Goal: Check status: Check status

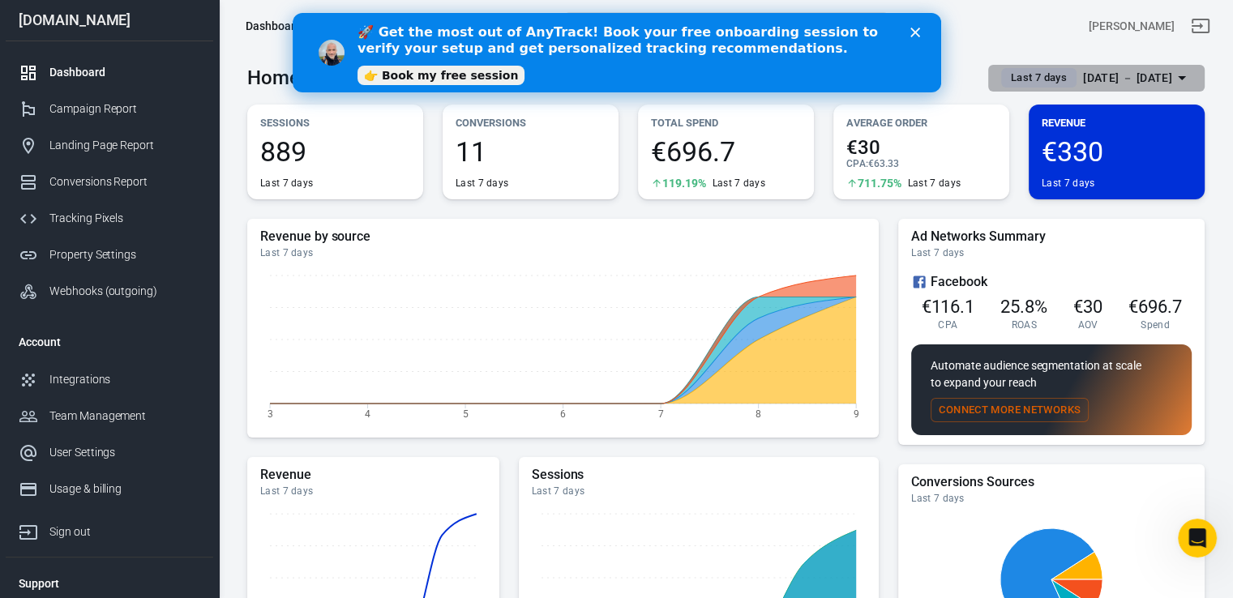
click at [1025, 79] on span "Last 7 days" at bounding box center [1038, 78] width 69 height 16
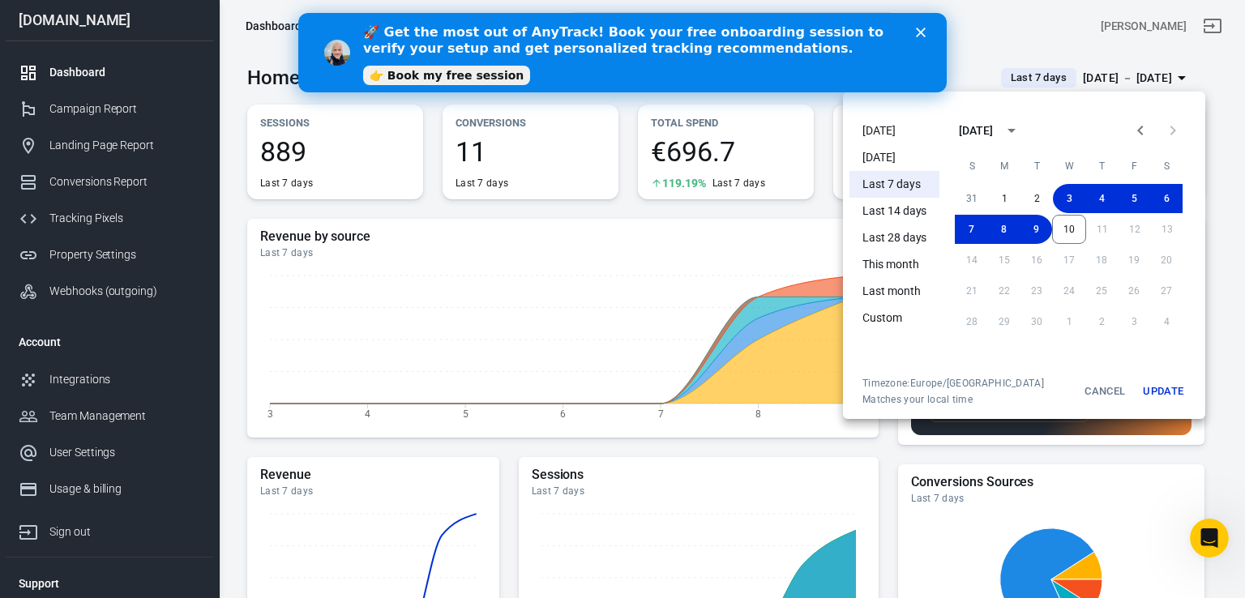
click at [918, 34] on polygon "Close" at bounding box center [921, 33] width 10 height 10
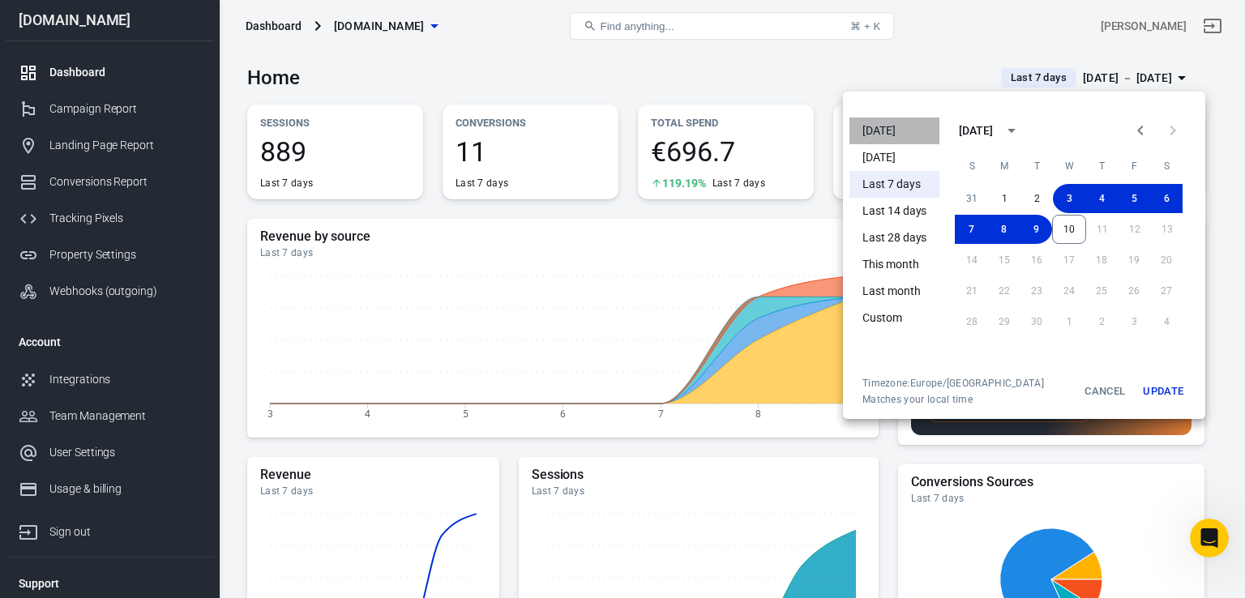
click at [897, 131] on li "[DATE]" at bounding box center [895, 131] width 90 height 27
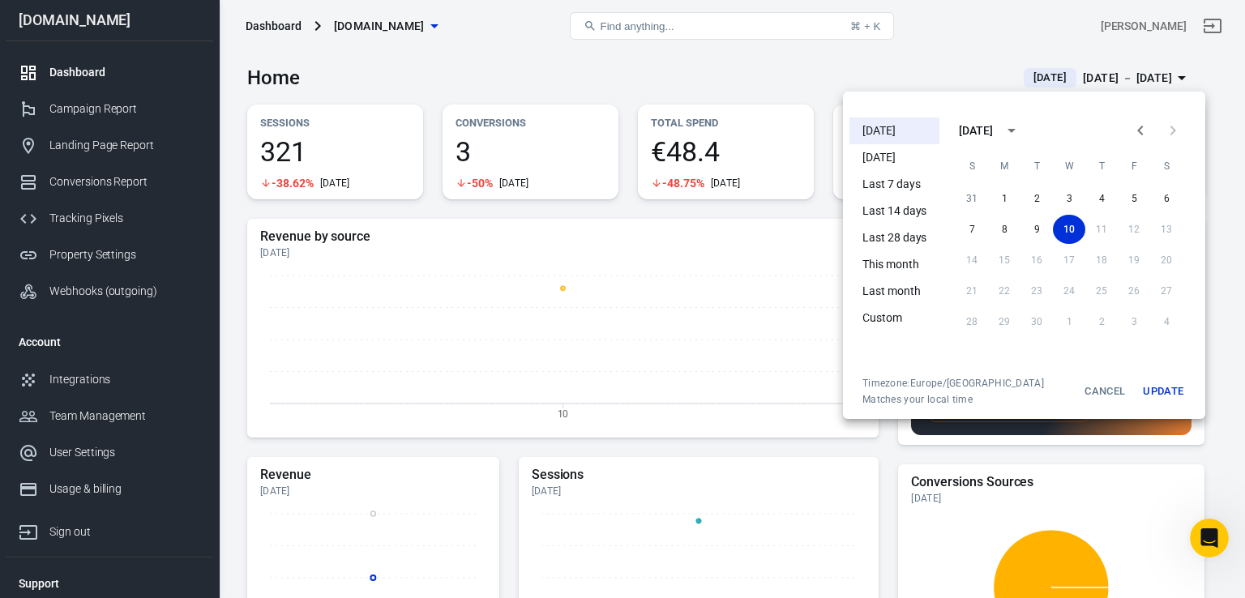
click at [961, 46] on div at bounding box center [622, 299] width 1245 height 598
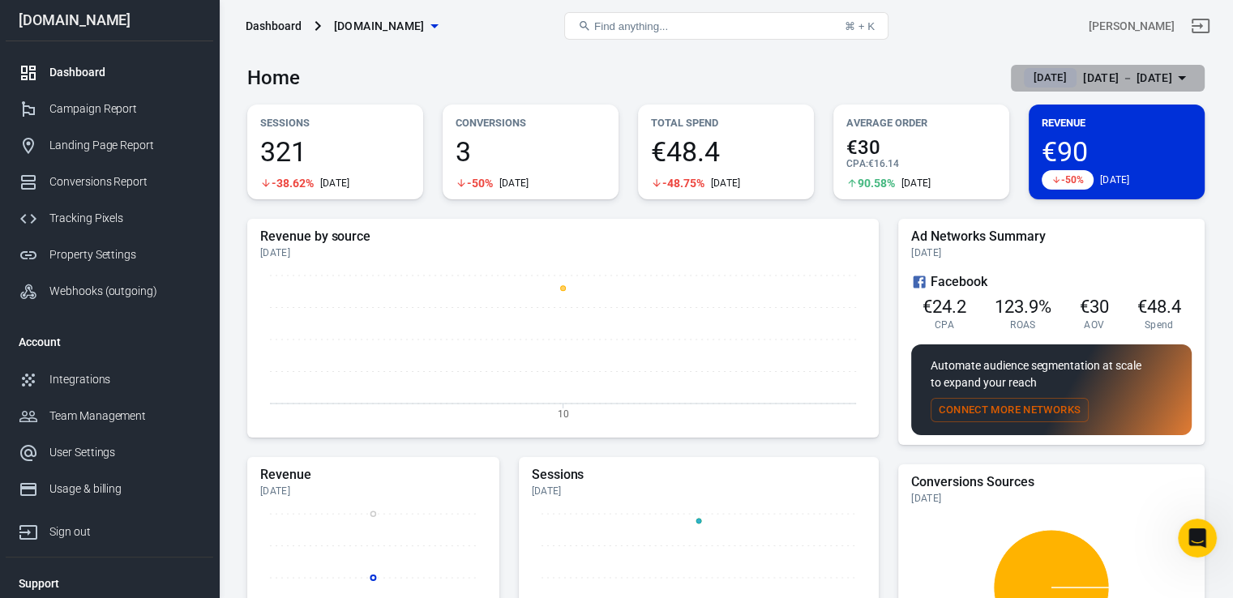
click at [1027, 71] on span "[DATE]" at bounding box center [1050, 78] width 46 height 16
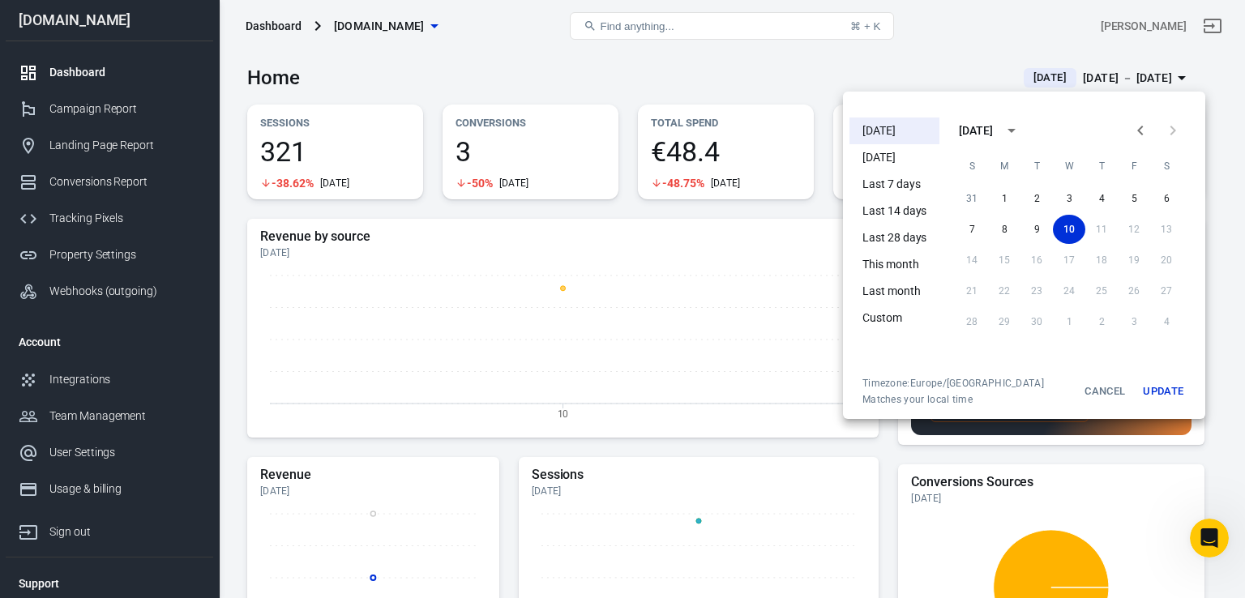
click at [907, 147] on li "Yesterday" at bounding box center [895, 157] width 90 height 27
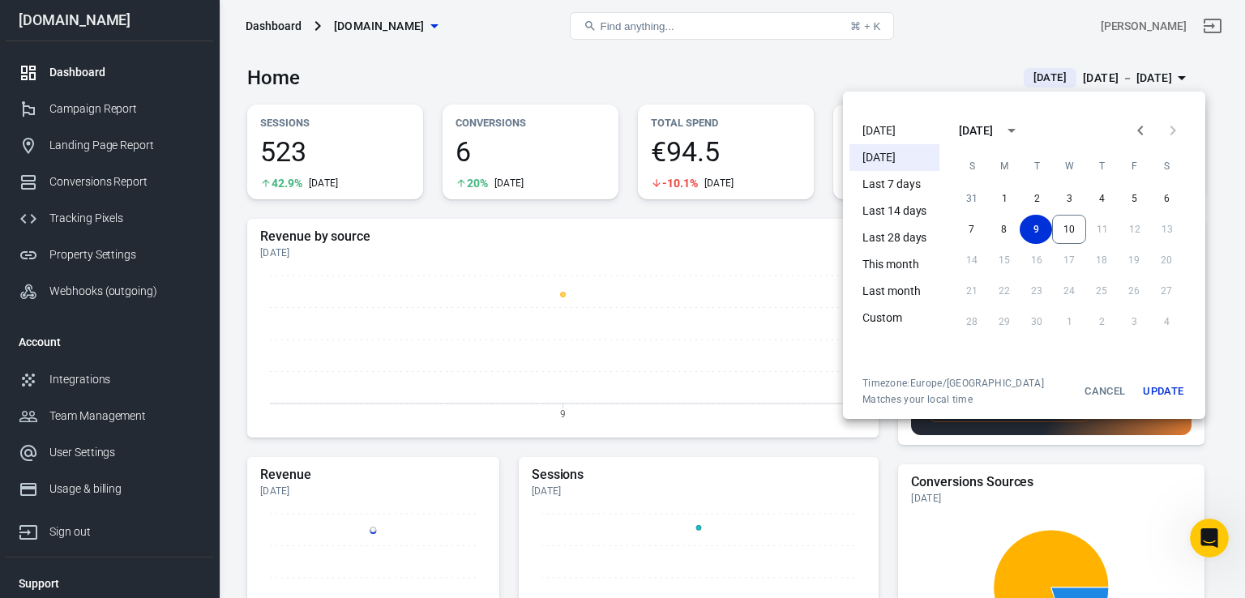
click at [953, 64] on div at bounding box center [622, 299] width 1245 height 598
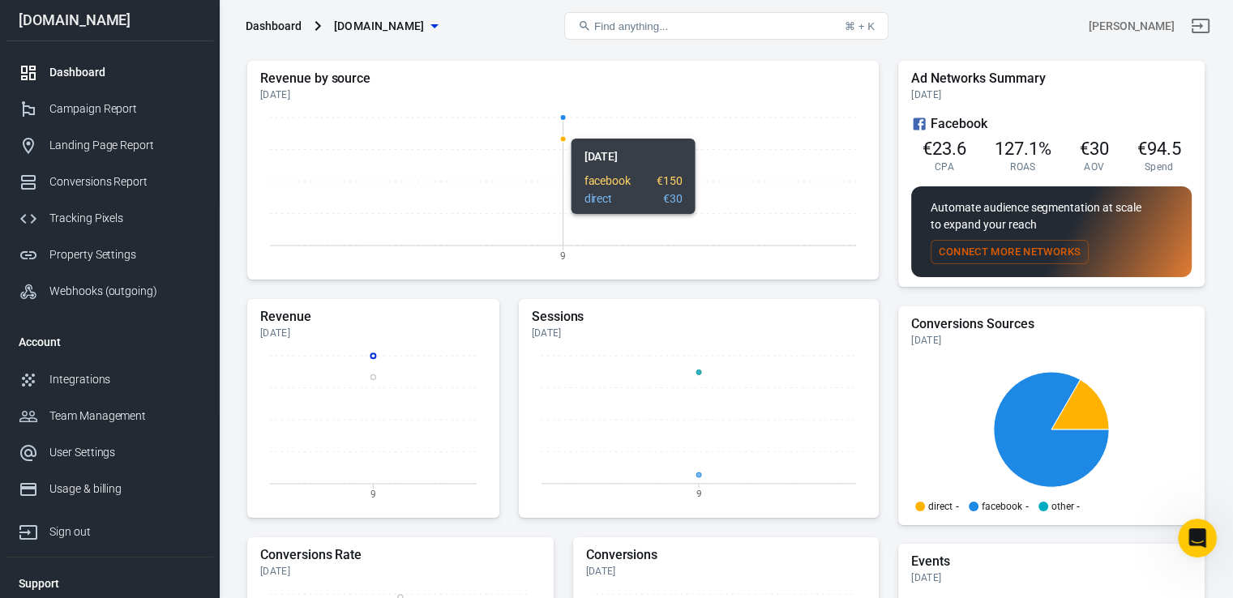
scroll to position [161, 0]
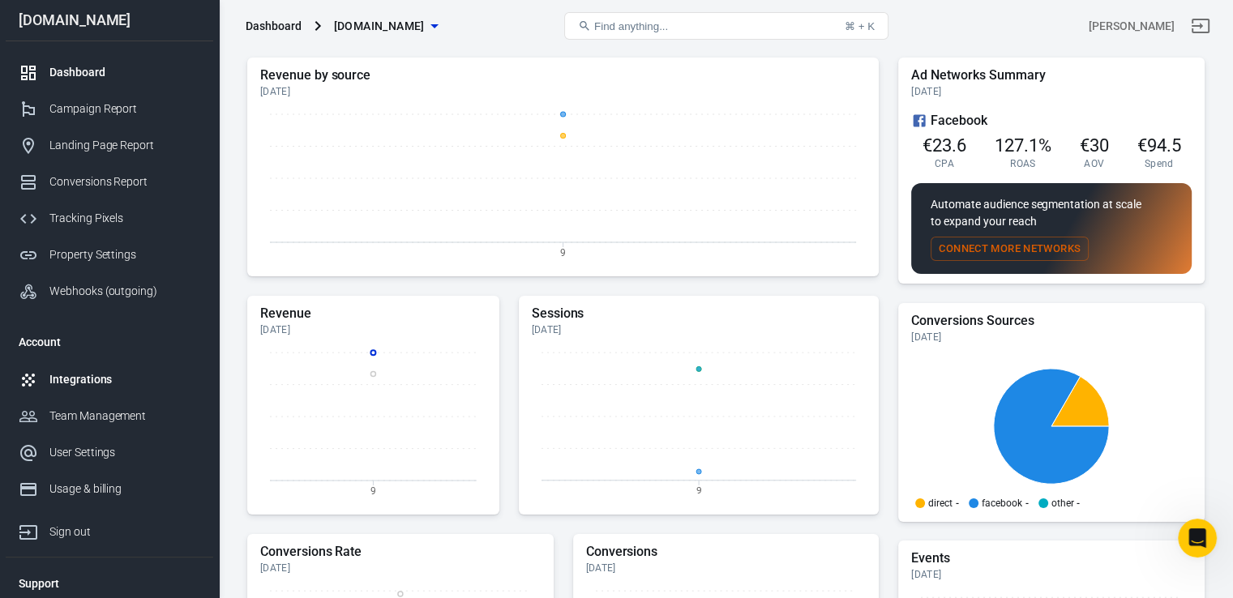
click at [44, 380] on div at bounding box center [34, 379] width 31 height 19
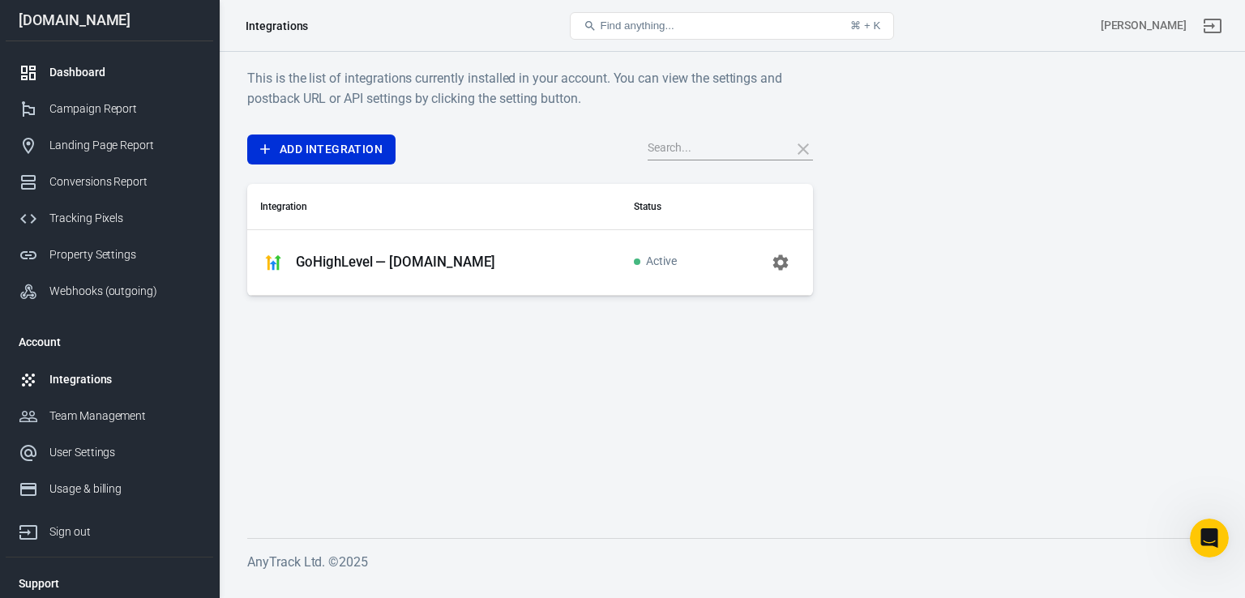
click at [97, 78] on div "Dashboard" at bounding box center [124, 72] width 151 height 17
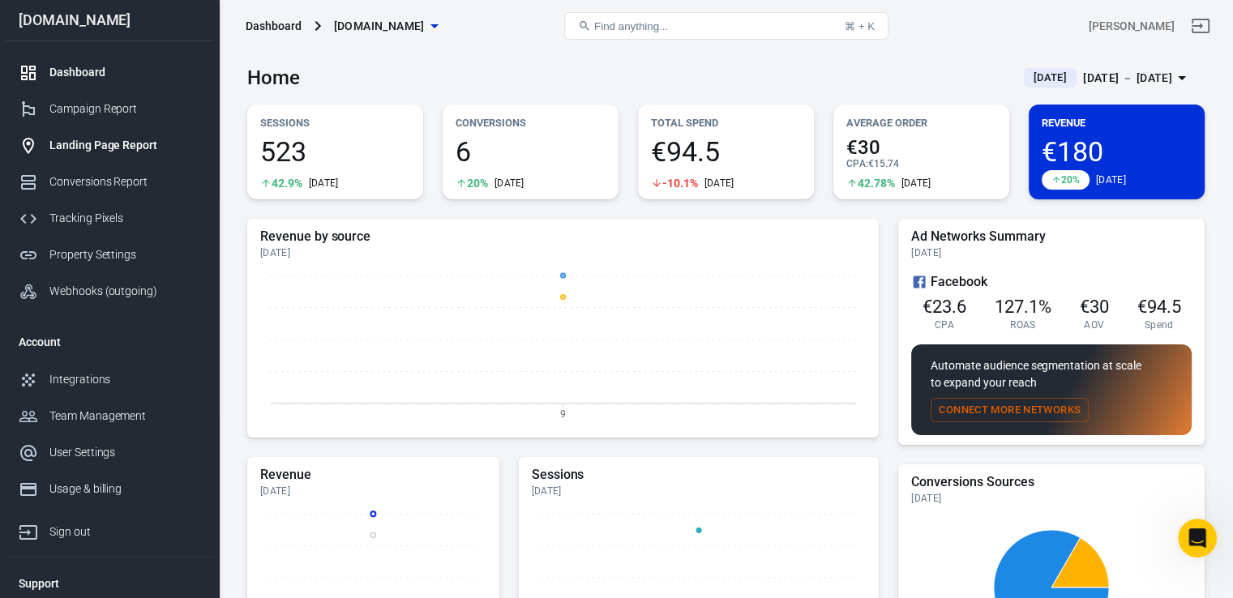
click at [105, 139] on div "Landing Page Report" at bounding box center [124, 145] width 151 height 17
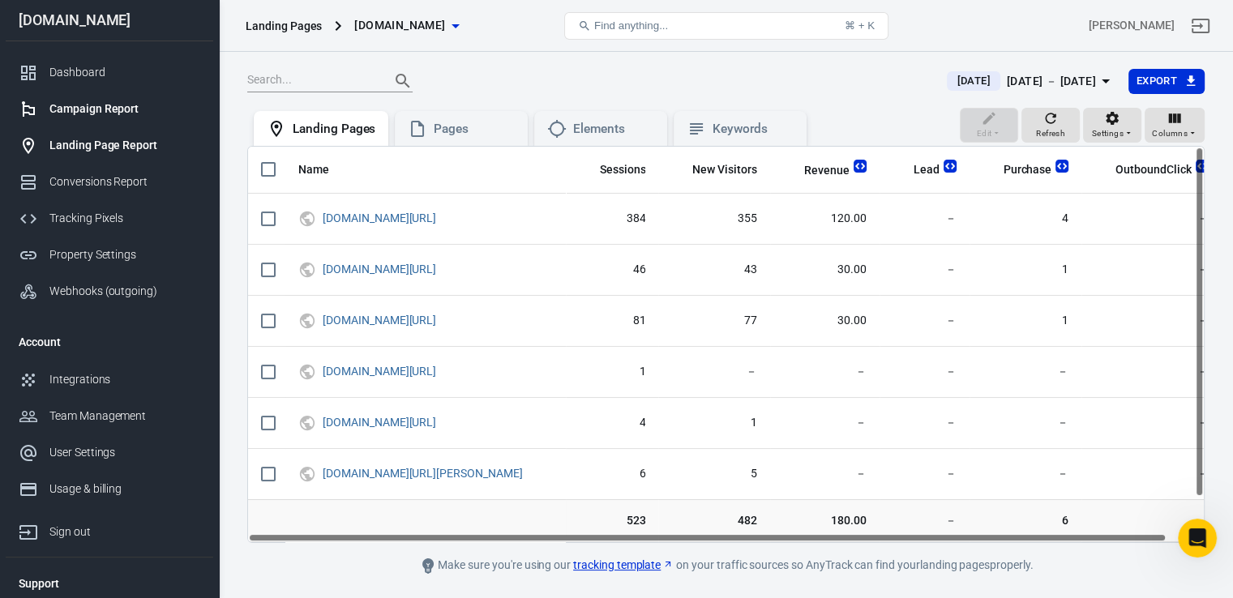
click at [112, 101] on div "Campaign Report" at bounding box center [124, 109] width 151 height 17
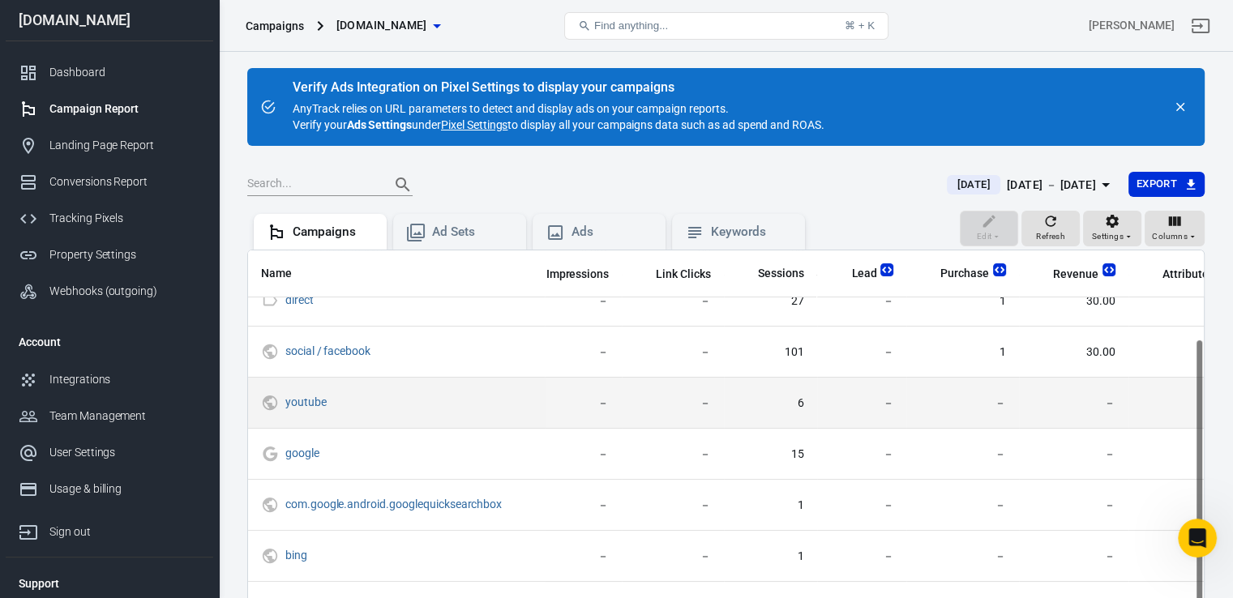
scroll to position [123, 266]
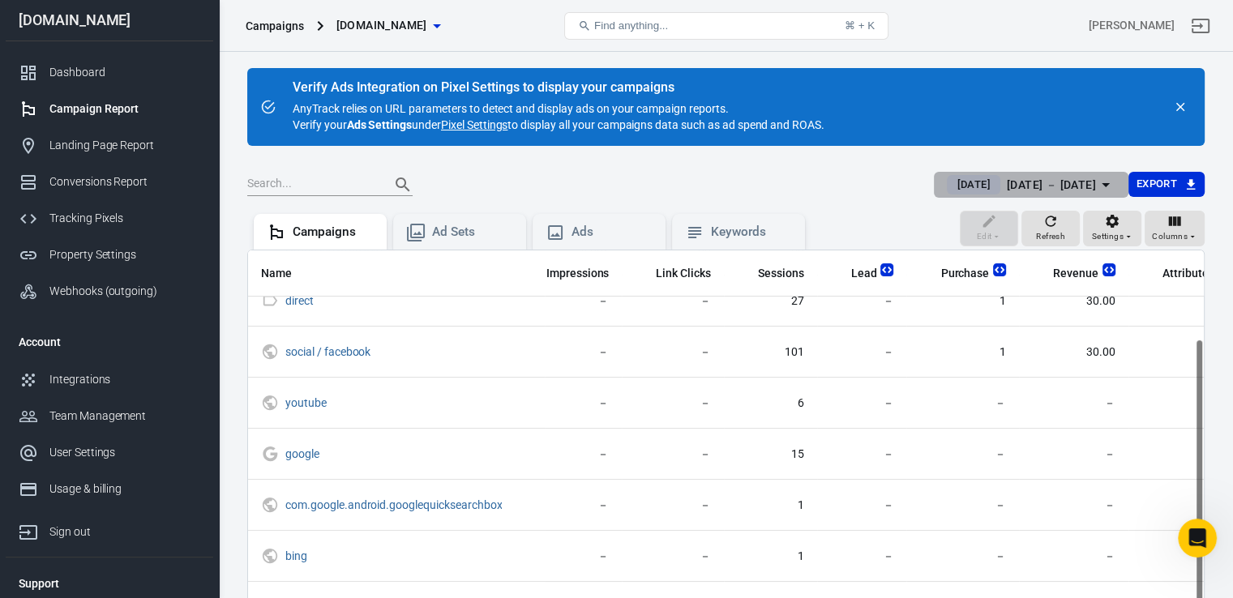
click at [966, 187] on span "Yesterday" at bounding box center [973, 185] width 46 height 16
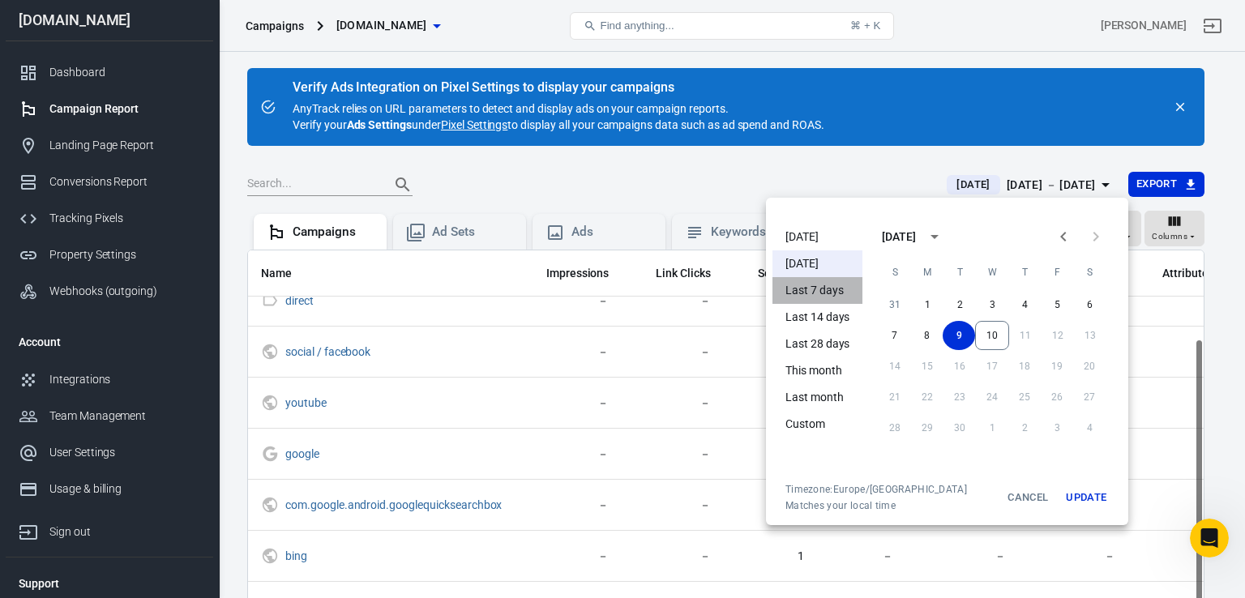
click at [833, 289] on li "Last 7 days" at bounding box center [818, 290] width 90 height 27
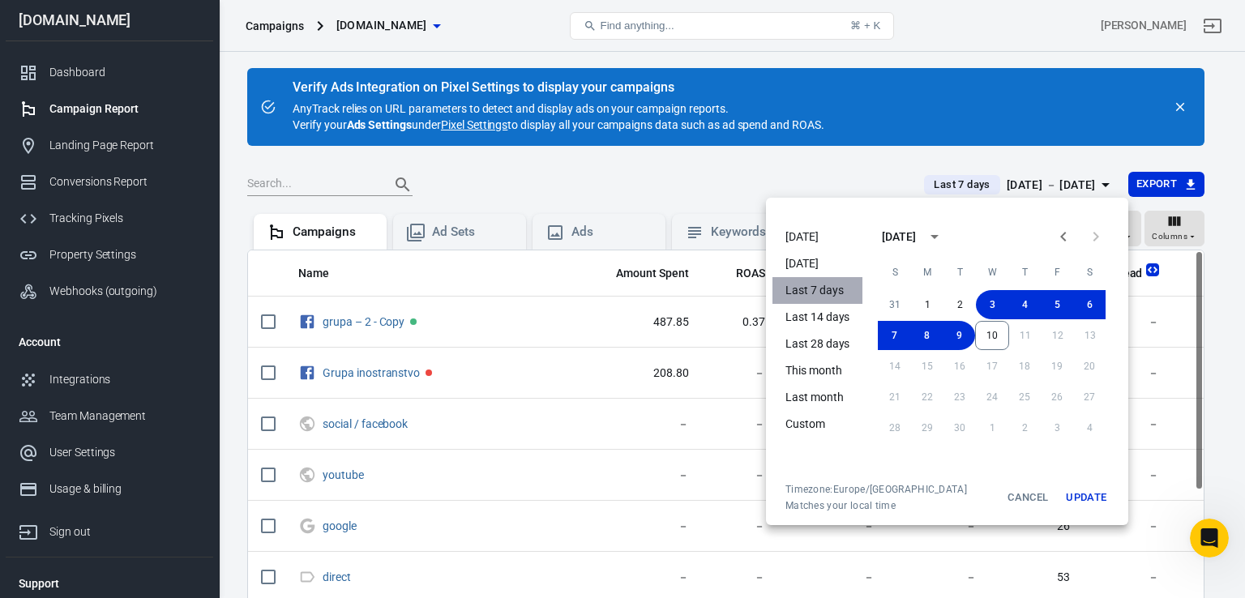
click at [833, 289] on li "Last 7 days" at bounding box center [818, 290] width 90 height 27
click at [809, 182] on div at bounding box center [622, 299] width 1245 height 598
